Goal: Navigation & Orientation: Understand site structure

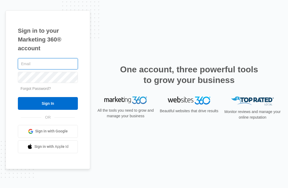
type input "marketing@sparkyelectric-solar.com"
click at [48, 110] on input "Sign In" at bounding box center [48, 103] width 60 height 13
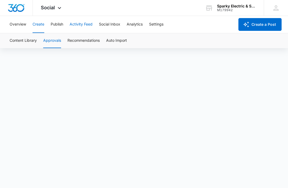
click at [83, 25] on button "Activity Feed" at bounding box center [80, 24] width 23 height 17
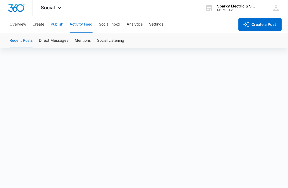
click at [63, 25] on button "Publish" at bounding box center [57, 24] width 13 height 17
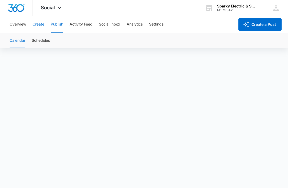
click at [35, 25] on button "Create" at bounding box center [38, 24] width 12 height 17
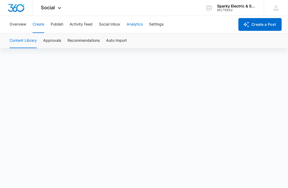
click at [131, 25] on button "Analytics" at bounding box center [134, 24] width 16 height 17
